Goal: Task Accomplishment & Management: Use online tool/utility

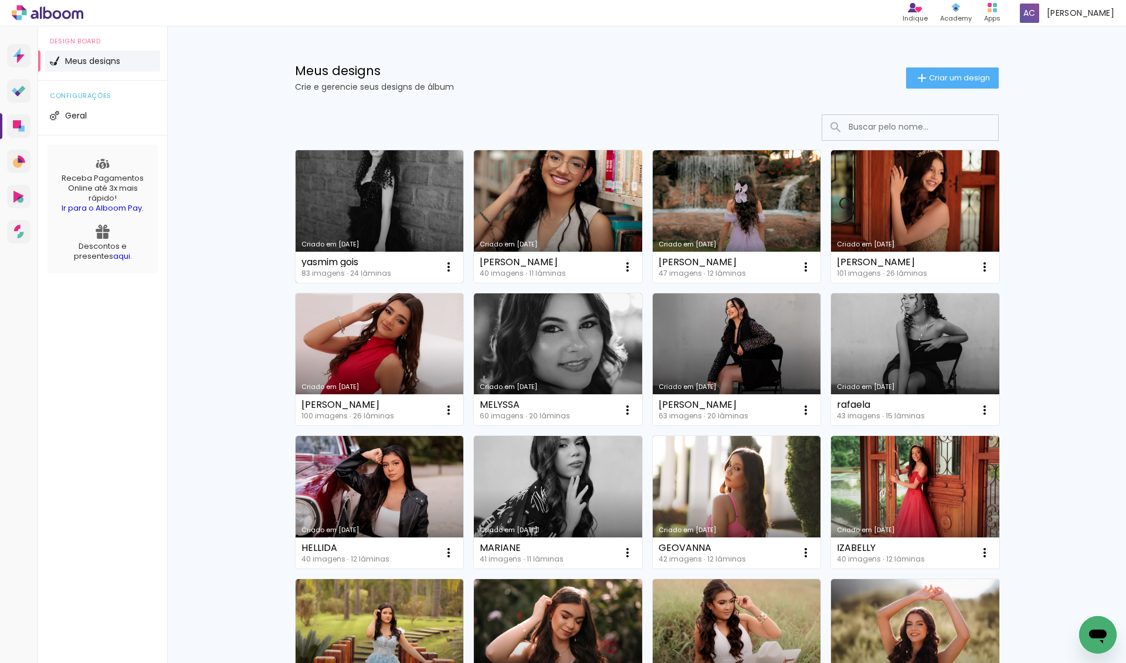
click at [378, 189] on link "Criado em [DATE]" at bounding box center [380, 216] width 168 height 133
